Goal: Entertainment & Leisure: Browse casually

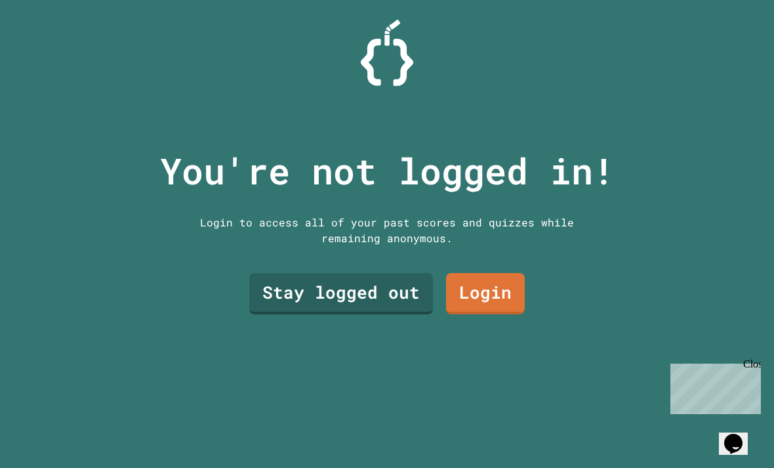
click at [497, 314] on link "Login" at bounding box center [485, 293] width 79 height 41
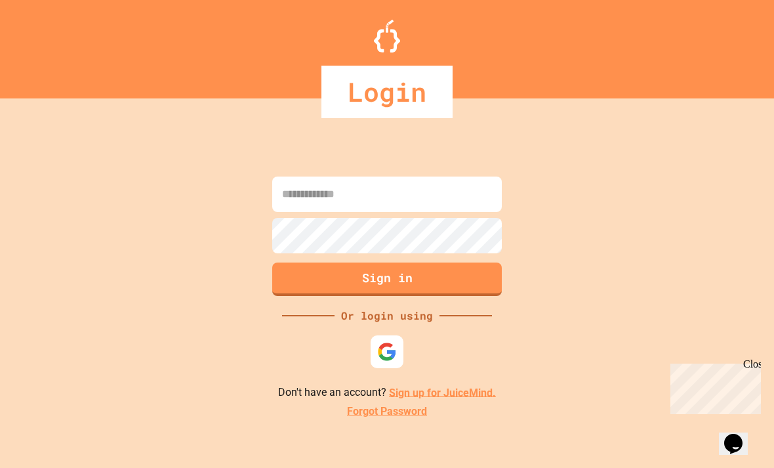
click at [474, 212] on input at bounding box center [387, 194] width 230 height 35
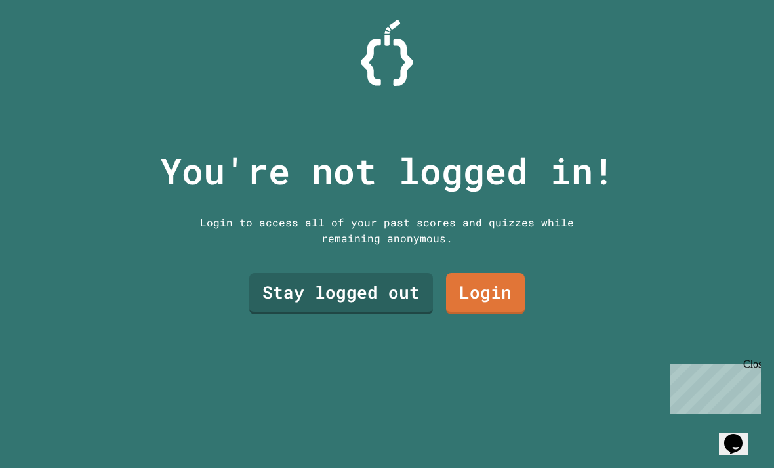
click at [312, 303] on link "Stay logged out" at bounding box center [341, 293] width 184 height 41
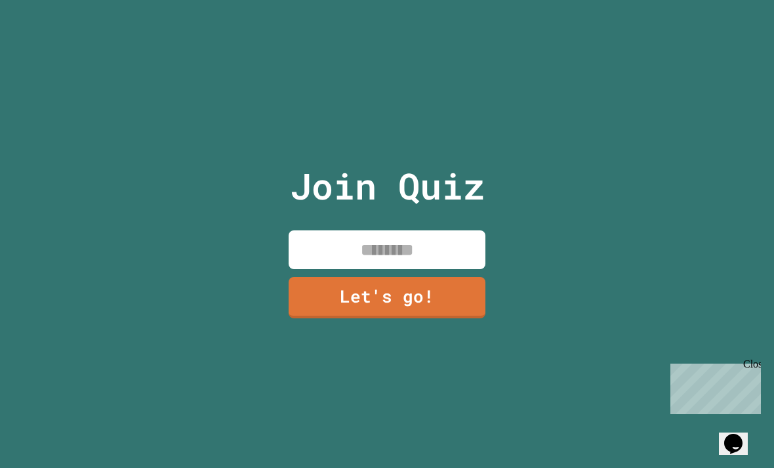
click at [355, 259] on input at bounding box center [387, 249] width 197 height 39
type input "******"
click at [398, 318] on link "Let's go!" at bounding box center [387, 297] width 197 height 41
click at [387, 0] on div at bounding box center [387, 0] width 0 height 0
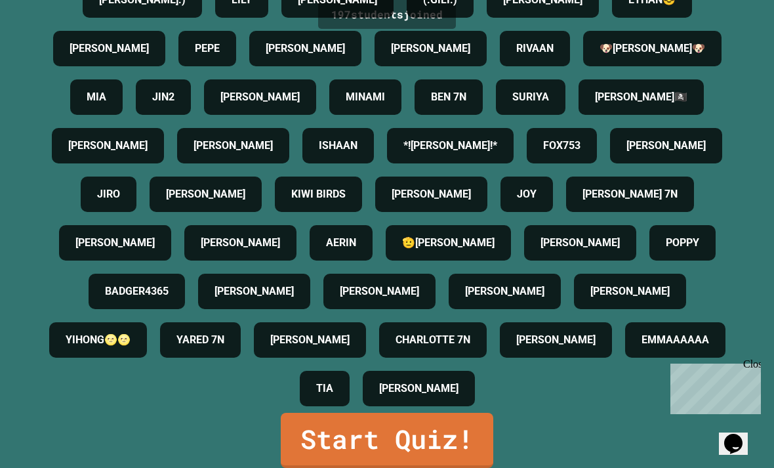
scroll to position [1900, 0]
click at [334, 457] on link "Start Quiz!" at bounding box center [387, 440] width 213 height 55
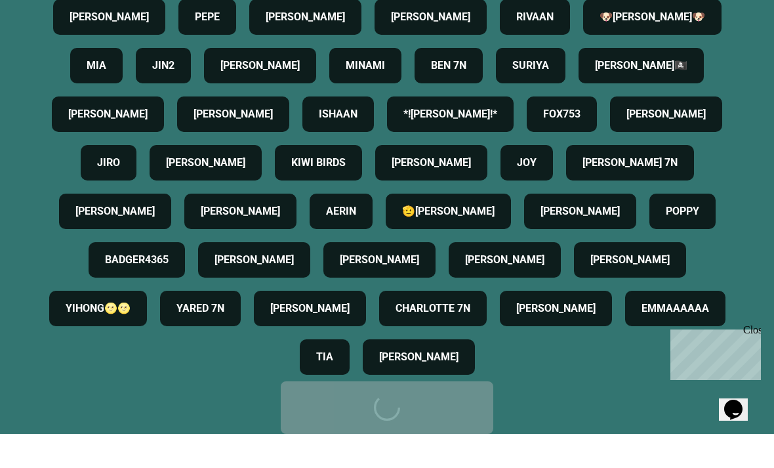
scroll to position [0, 0]
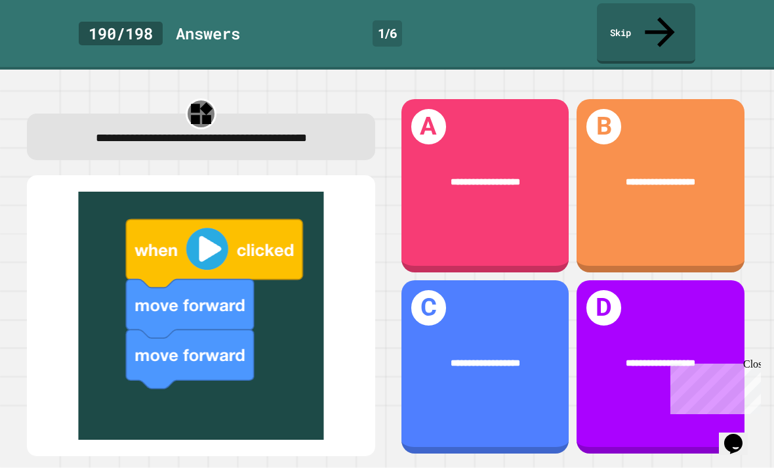
click at [524, 187] on div "**********" at bounding box center [486, 185] width 168 height 173
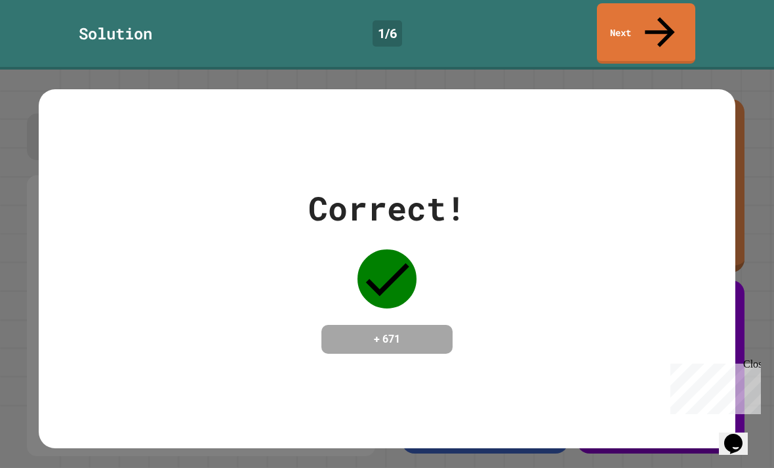
click at [636, 206] on div "Correct! + 671" at bounding box center [387, 269] width 697 height 170
click at [665, 184] on div "Correct! + 671" at bounding box center [387, 269] width 697 height 170
click at [682, 184] on div "Correct! + 671" at bounding box center [387, 269] width 697 height 170
click at [681, 199] on div "Correct! + 671" at bounding box center [387, 269] width 697 height 170
click at [680, 198] on div "Correct! + 671" at bounding box center [387, 269] width 697 height 170
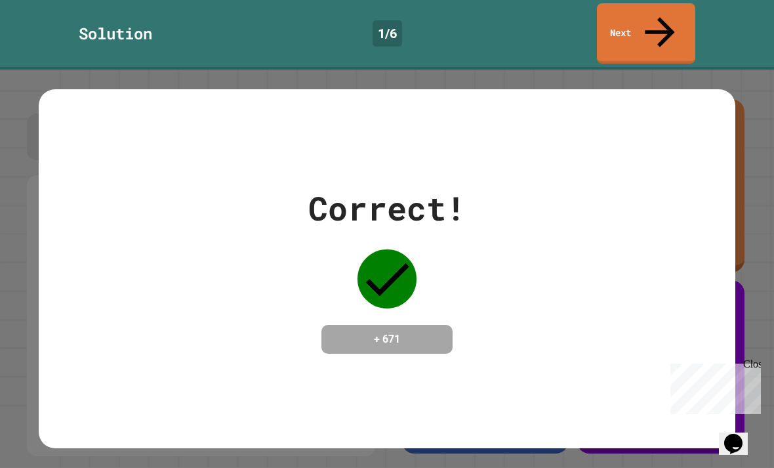
click at [662, 214] on div "Correct! + 671" at bounding box center [387, 269] width 697 height 170
click at [662, 213] on div "Correct! + 671" at bounding box center [387, 269] width 697 height 170
click at [79, 355] on div "Correct! + 671" at bounding box center [387, 268] width 697 height 358
click at [85, 351] on div "Correct! + 671" at bounding box center [387, 268] width 697 height 358
click at [369, 315] on div "Correct! + 671" at bounding box center [386, 269] width 157 height 170
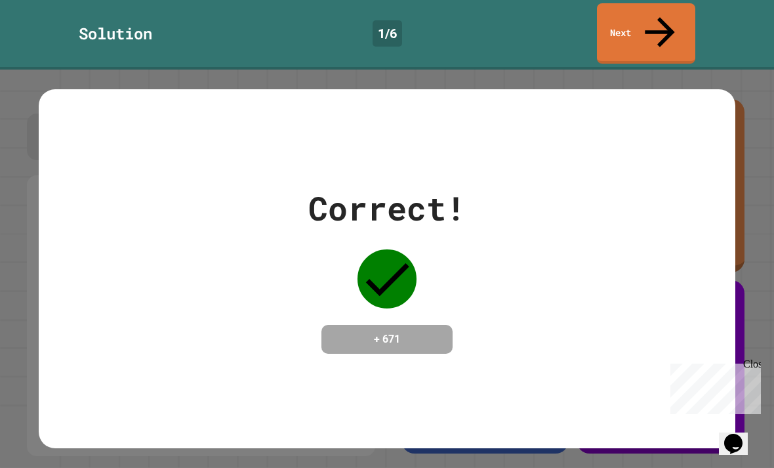
click at [658, 26] on link "Next" at bounding box center [646, 33] width 98 height 60
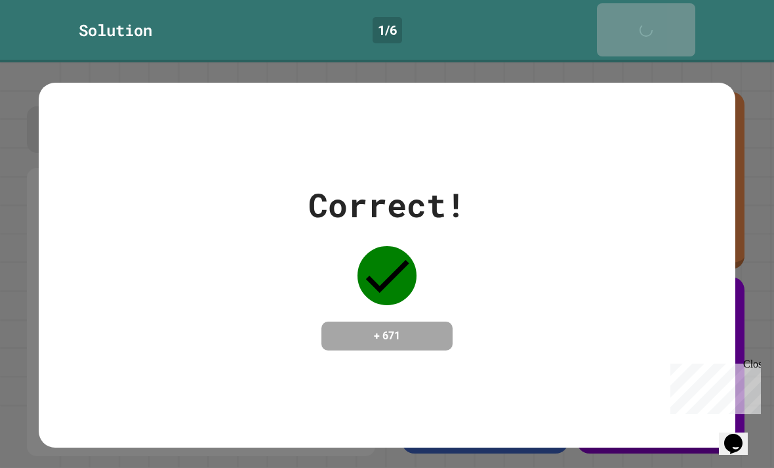
scroll to position [42, 0]
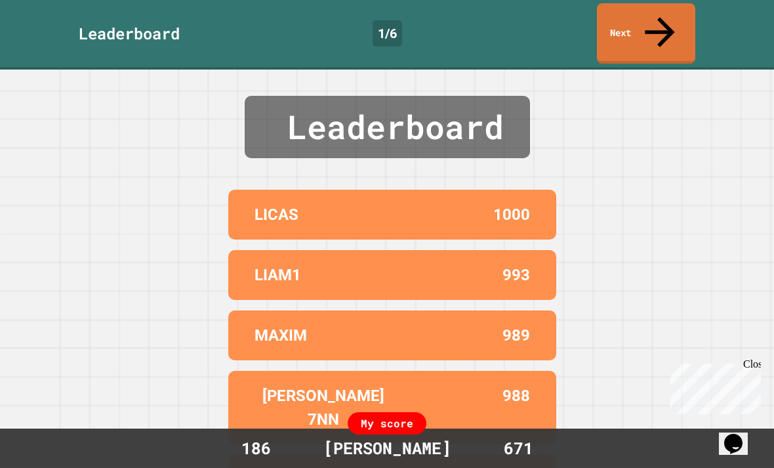
click at [688, 190] on div "Leaderboard LICAS 1000 LIAM1 993 MAXIM 989 [PERSON_NAME] 7NN 988 [PERSON_NAME] …" at bounding box center [387, 269] width 774 height 398
click at [688, 189] on div "Leaderboard LICAS 1000 LIAM1 993 MAXIM 989 [PERSON_NAME] 7NN 988 [PERSON_NAME] …" at bounding box center [387, 269] width 774 height 398
click at [695, 174] on div "Leaderboard LICAS 1000 LIAM1 993 MAXIM 989 [PERSON_NAME] 7NN 988 [PERSON_NAME] …" at bounding box center [387, 269] width 774 height 398
click at [654, 19] on icon at bounding box center [660, 32] width 45 height 45
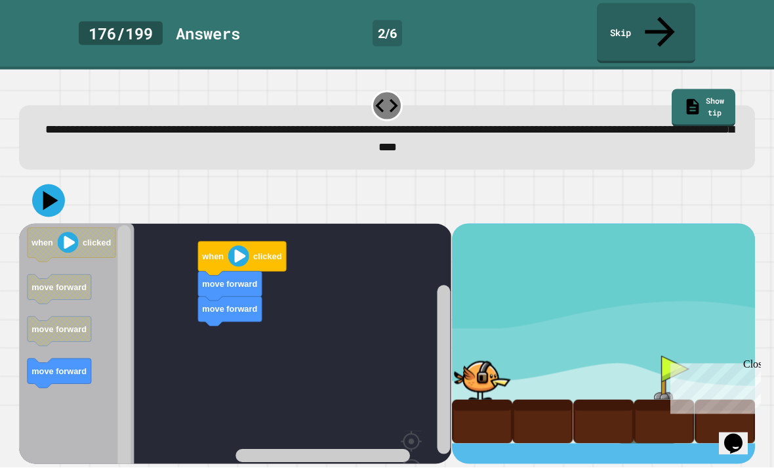
scroll to position [13, 0]
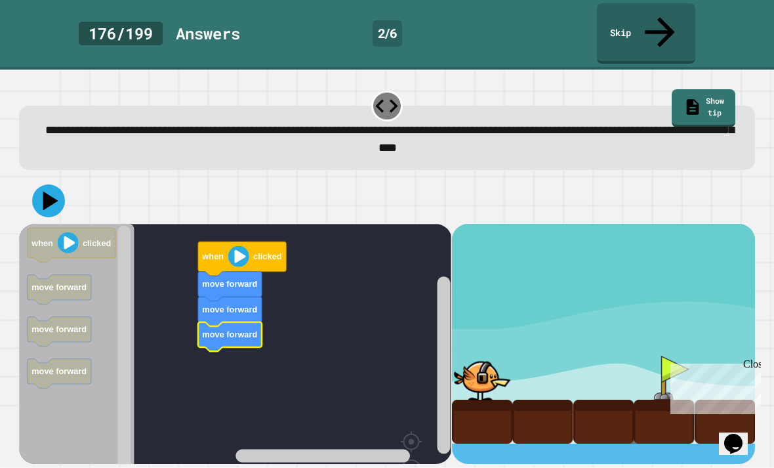
click at [238, 245] on image "Blockly Workspace" at bounding box center [238, 255] width 21 height 21
click at [232, 245] on image "Blockly Workspace" at bounding box center [238, 255] width 21 height 21
click at [236, 245] on image "Blockly Workspace" at bounding box center [238, 255] width 21 height 21
click at [221, 241] on icon "Blockly Workspace" at bounding box center [242, 258] width 88 height 34
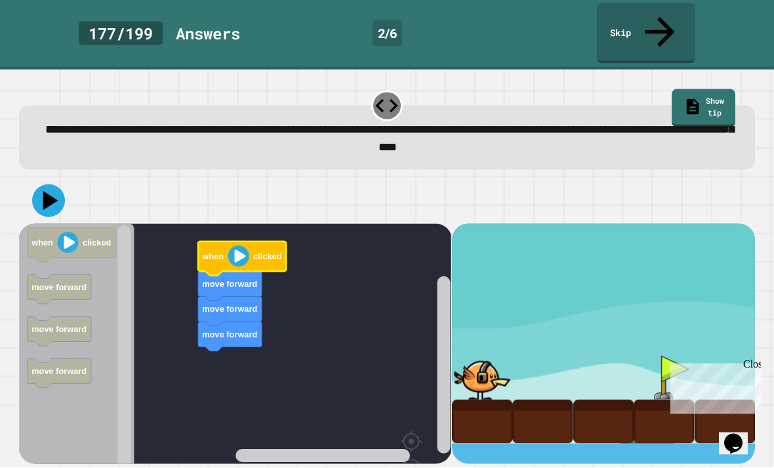
scroll to position [7, 0]
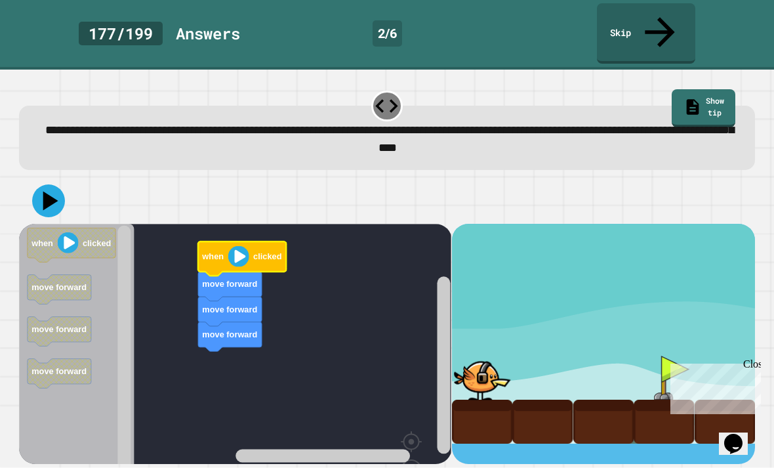
click at [654, 356] on div at bounding box center [664, 378] width 60 height 44
click at [47, 184] on icon at bounding box center [48, 200] width 33 height 33
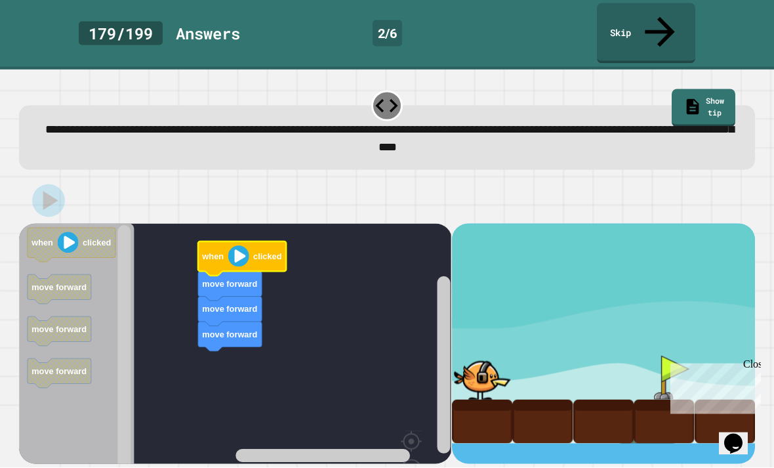
scroll to position [0, 0]
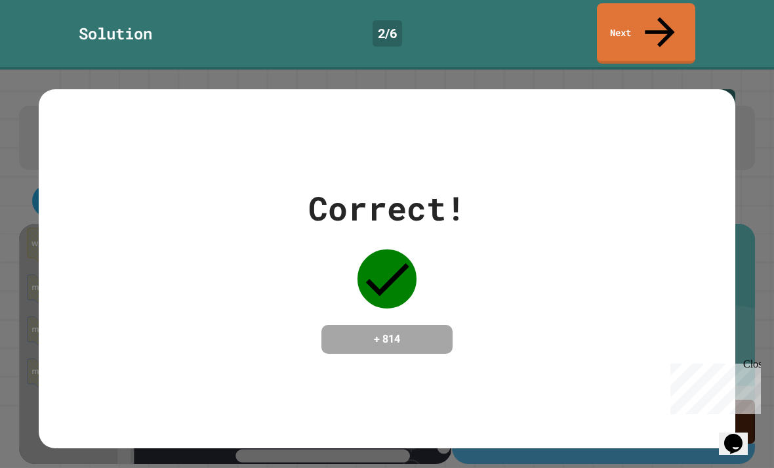
click at [655, 16] on icon at bounding box center [660, 32] width 45 height 45
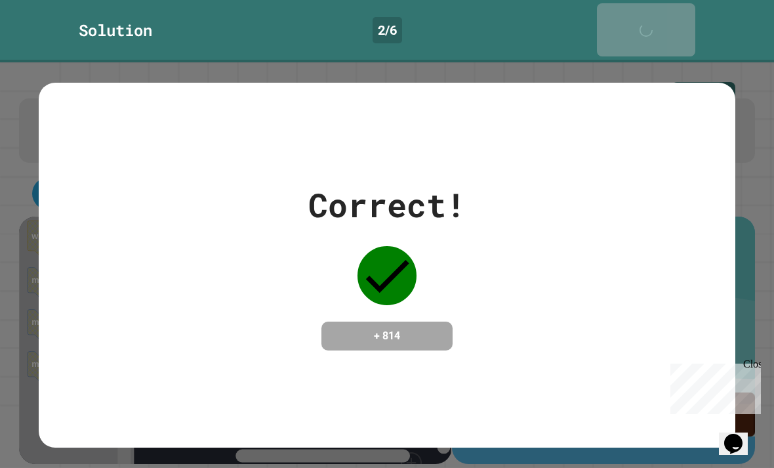
click at [654, 23] on div "Next" at bounding box center [646, 30] width 33 height 40
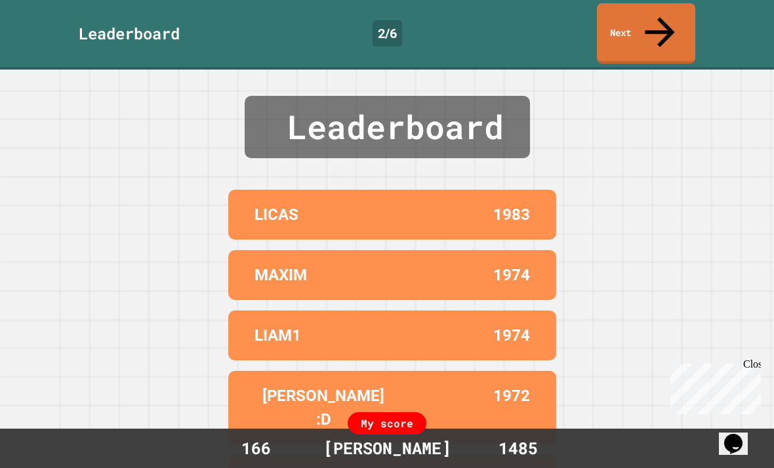
click at [665, 24] on link "Next" at bounding box center [646, 33] width 98 height 60
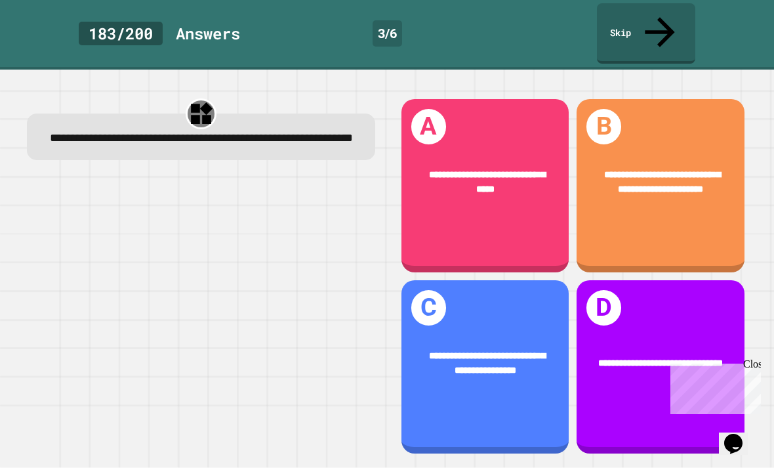
scroll to position [42, 0]
click at [676, 99] on div "**********" at bounding box center [661, 185] width 168 height 173
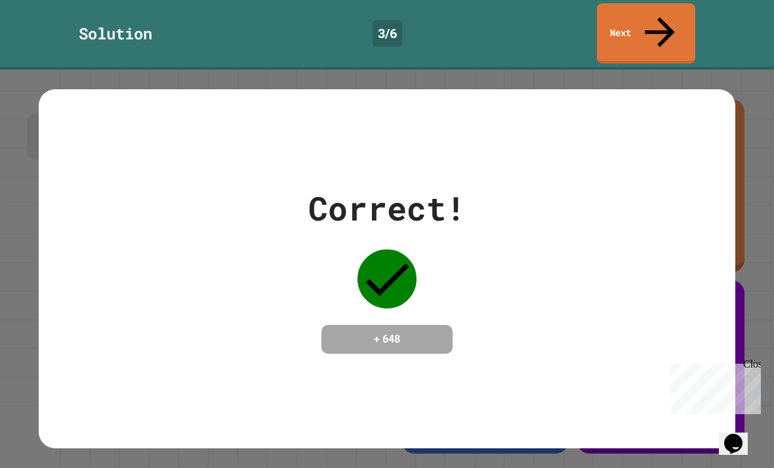
scroll to position [0, 0]
click at [659, 23] on icon at bounding box center [660, 32] width 45 height 45
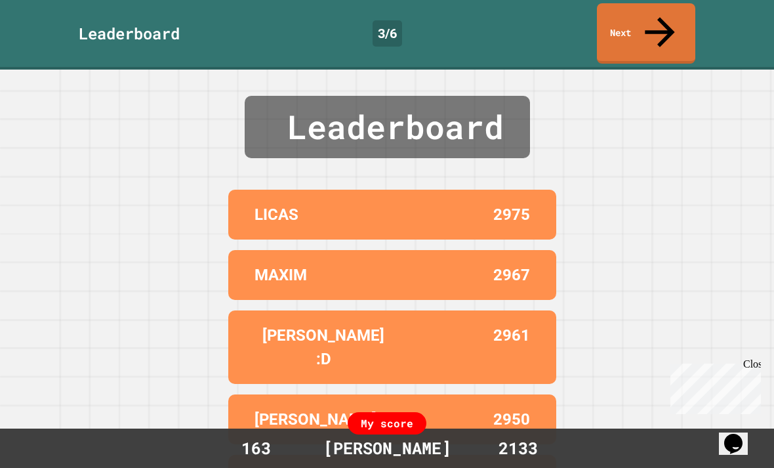
click at [657, 8] on link "Next" at bounding box center [646, 33] width 98 height 60
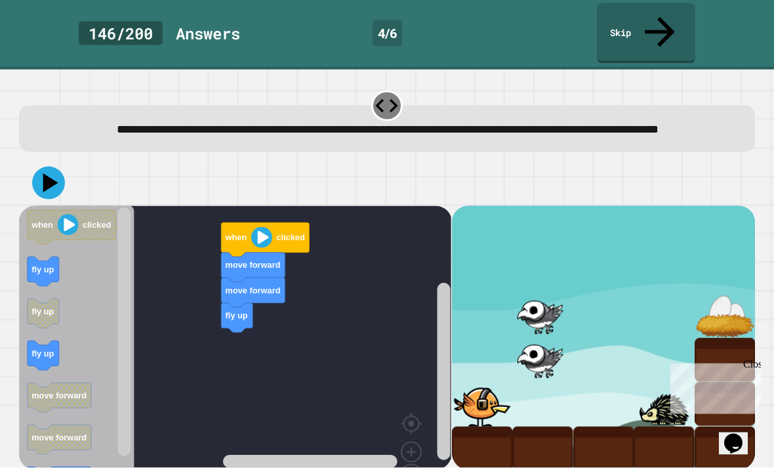
scroll to position [29, 0]
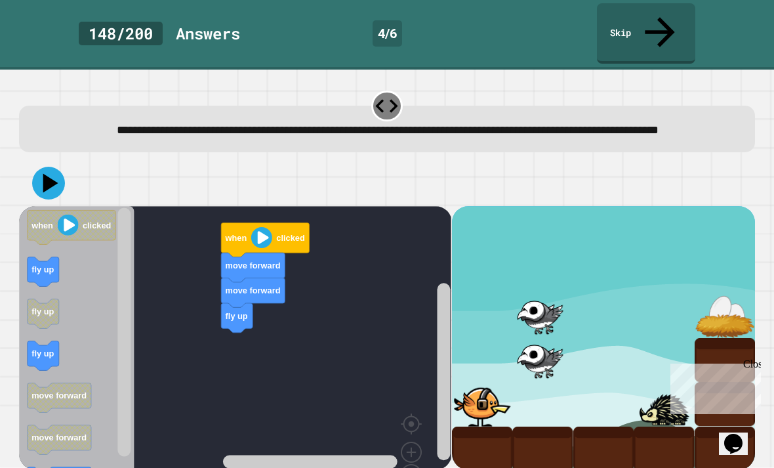
click at [547, 338] on div at bounding box center [542, 360] width 60 height 44
click at [542, 338] on div at bounding box center [542, 360] width 60 height 44
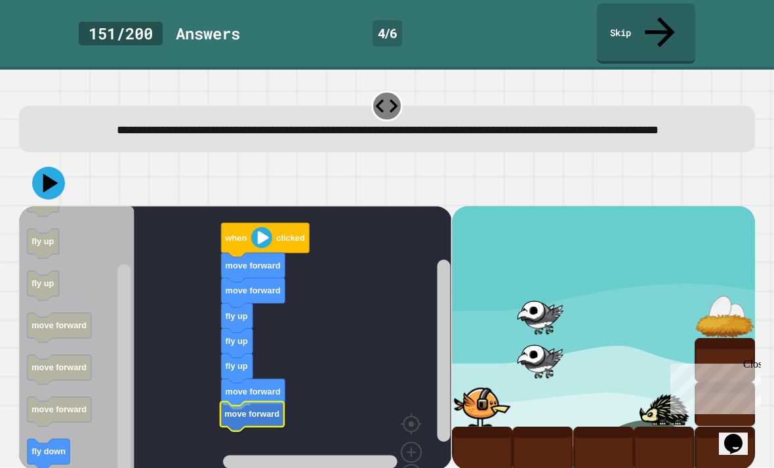
click at [223, 404] on icon "Blockly Workspace" at bounding box center [254, 419] width 64 height 30
click at [220, 383] on rect "Blockly Workspace" at bounding box center [235, 360] width 432 height 308
click at [230, 404] on icon "Blockly Workspace" at bounding box center [254, 419] width 64 height 30
click at [263, 379] on icon "Blockly Workspace" at bounding box center [254, 394] width 64 height 30
click at [220, 386] on rect "Blockly Workspace" at bounding box center [235, 360] width 432 height 308
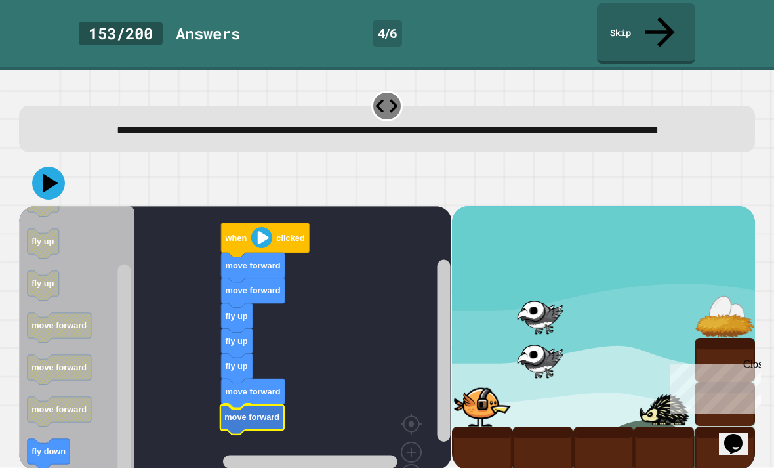
click at [256, 404] on icon "Blockly Workspace" at bounding box center [254, 419] width 64 height 30
click at [260, 379] on icon "Blockly Workspace" at bounding box center [254, 394] width 64 height 30
click at [223, 404] on icon "Blockly Workspace" at bounding box center [254, 419] width 64 height 30
click at [45, 173] on icon at bounding box center [50, 182] width 15 height 19
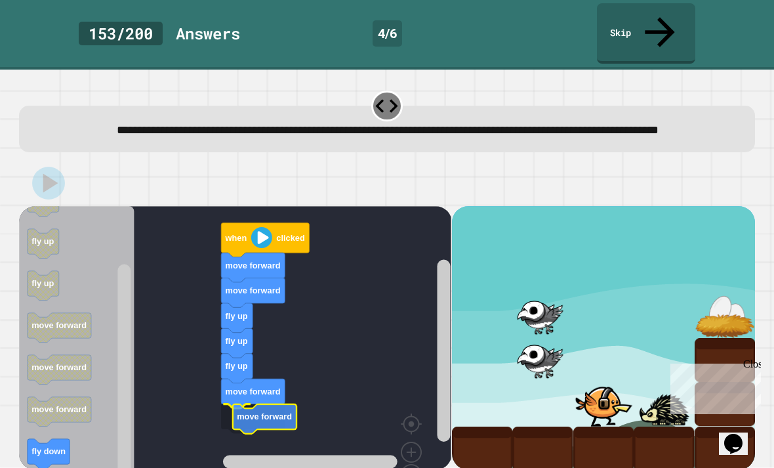
click at [363, 348] on rect "Blockly Workspace" at bounding box center [235, 360] width 432 height 308
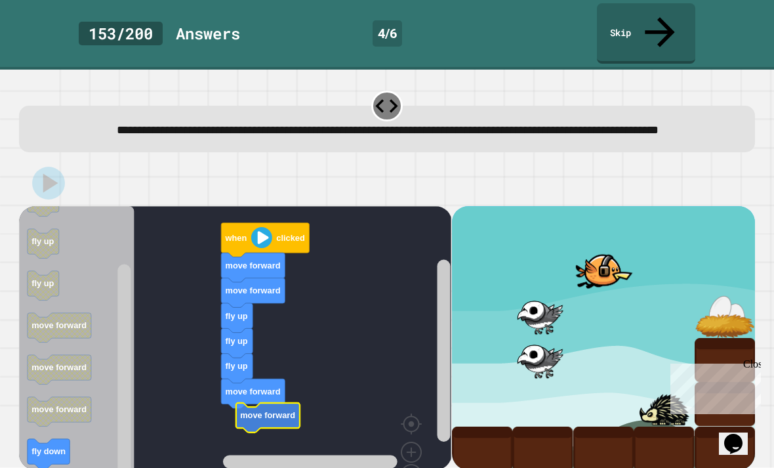
click at [245, 376] on rect "Blockly Workspace" at bounding box center [235, 360] width 432 height 308
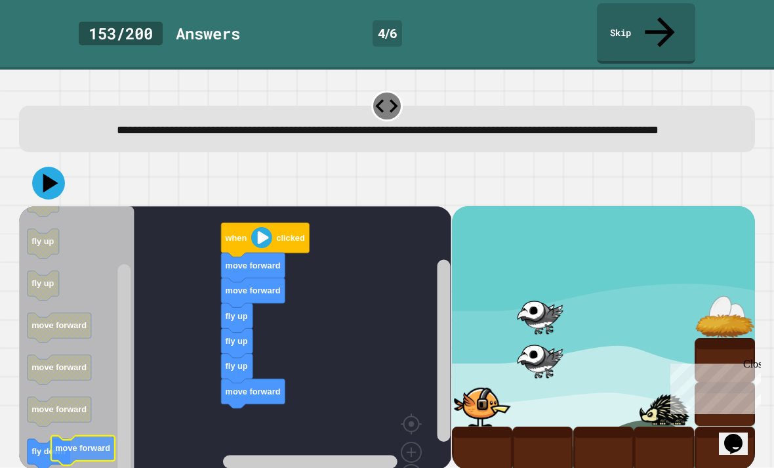
click at [40, 439] on rect "Blockly Workspace" at bounding box center [49, 454] width 42 height 30
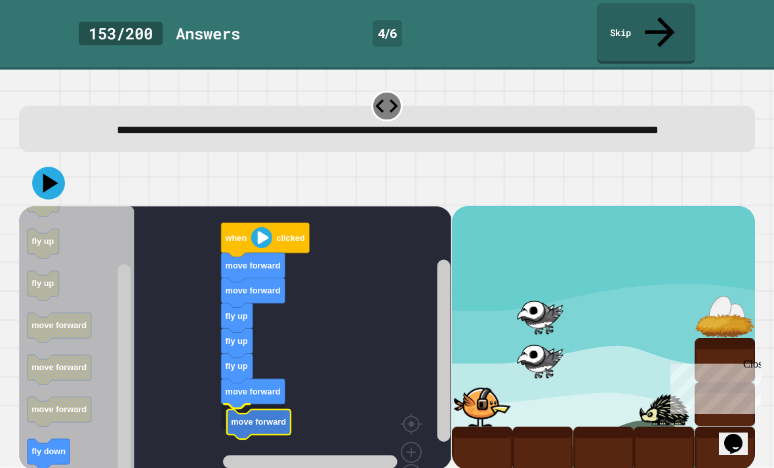
click at [255, 394] on rect "Blockly Workspace" at bounding box center [235, 360] width 432 height 308
click at [240, 412] on rect "Blockly Workspace" at bounding box center [235, 360] width 432 height 308
click at [245, 404] on icon "Blockly Workspace" at bounding box center [254, 419] width 64 height 30
